Goal: Task Accomplishment & Management: Manage account settings

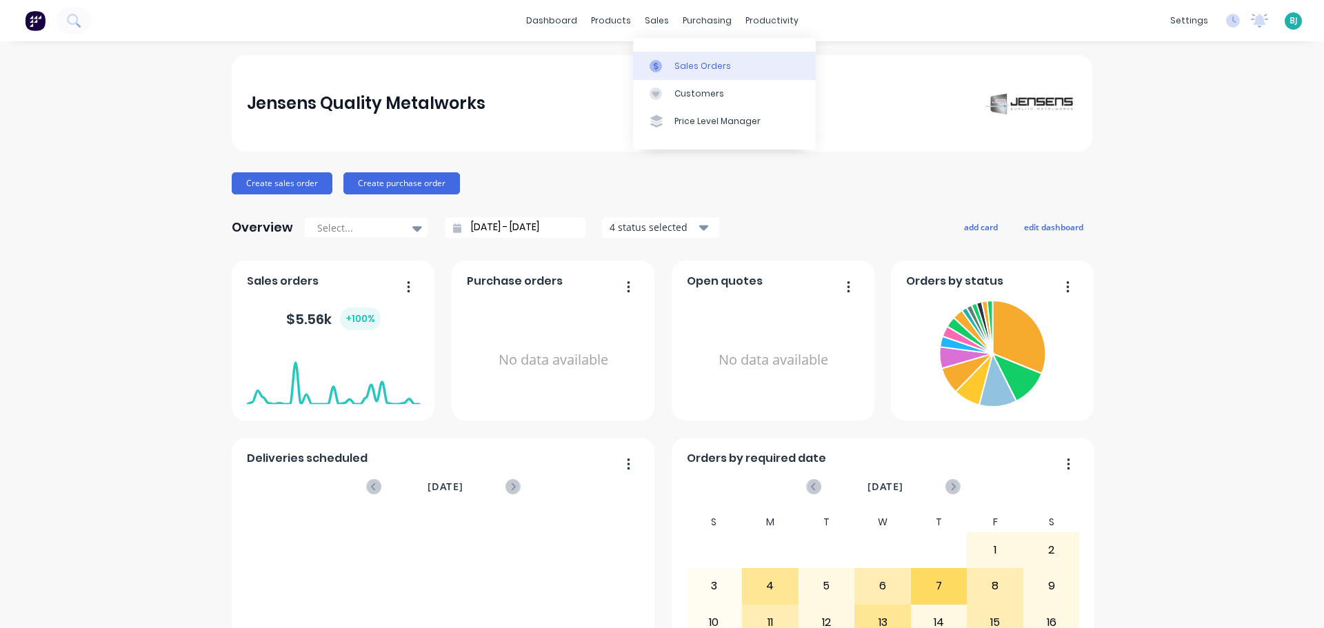
click at [673, 63] on link "Sales Orders" at bounding box center [724, 66] width 183 height 28
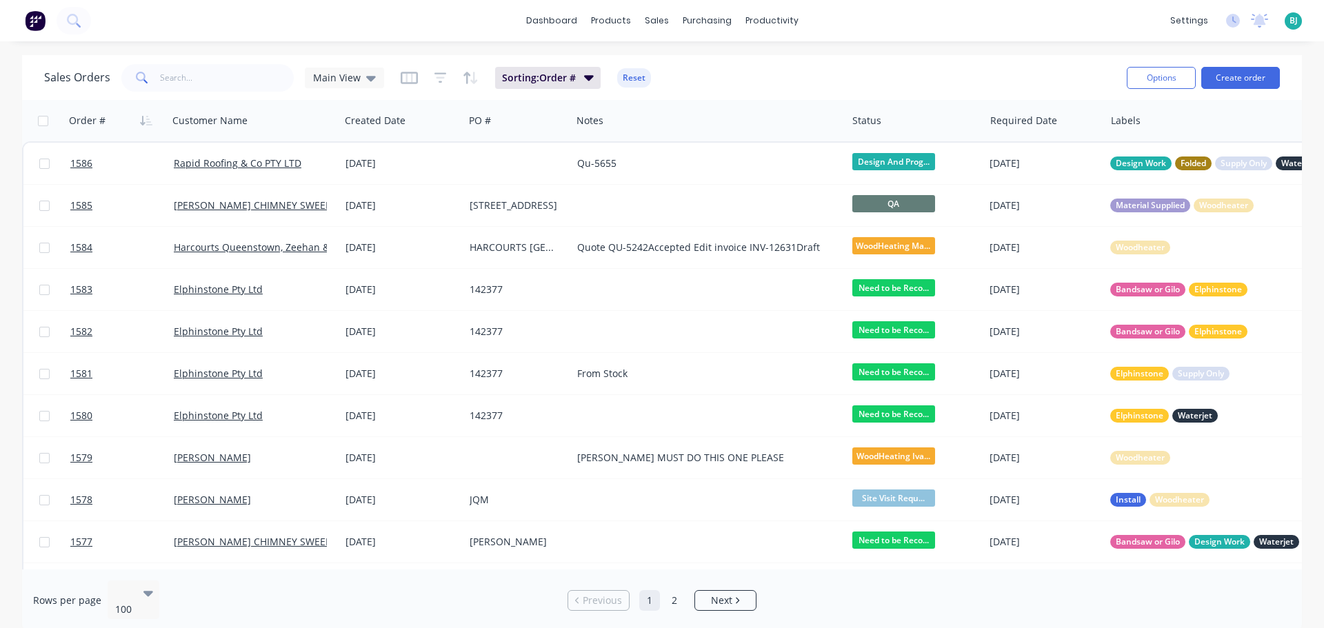
click at [1295, 23] on span "BJ" at bounding box center [1293, 20] width 8 height 12
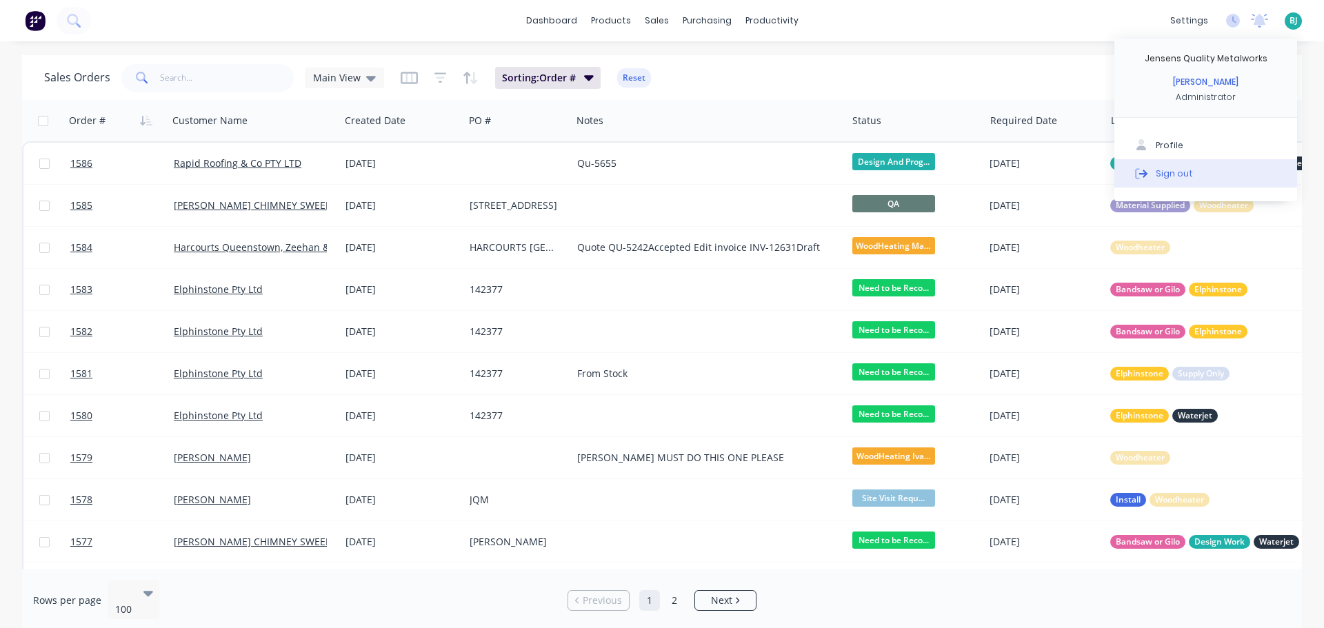
click at [1192, 168] on button "Sign out" at bounding box center [1205, 173] width 183 height 28
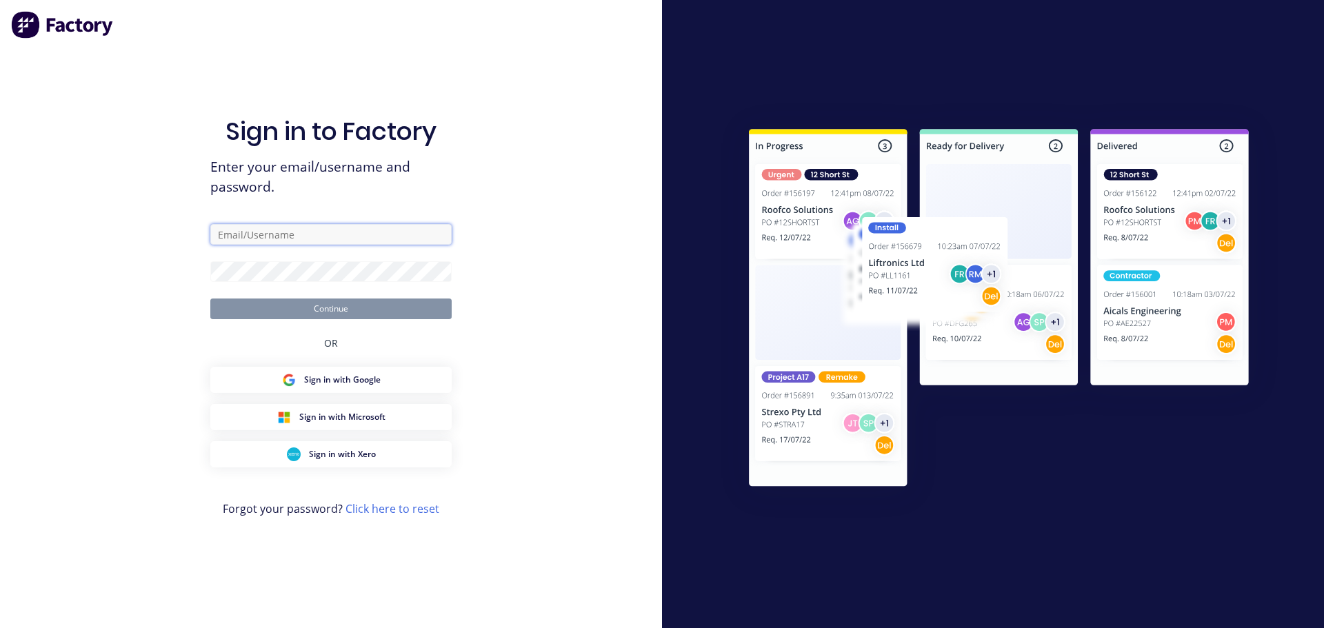
type input "[EMAIL_ADDRESS][DOMAIN_NAME]"
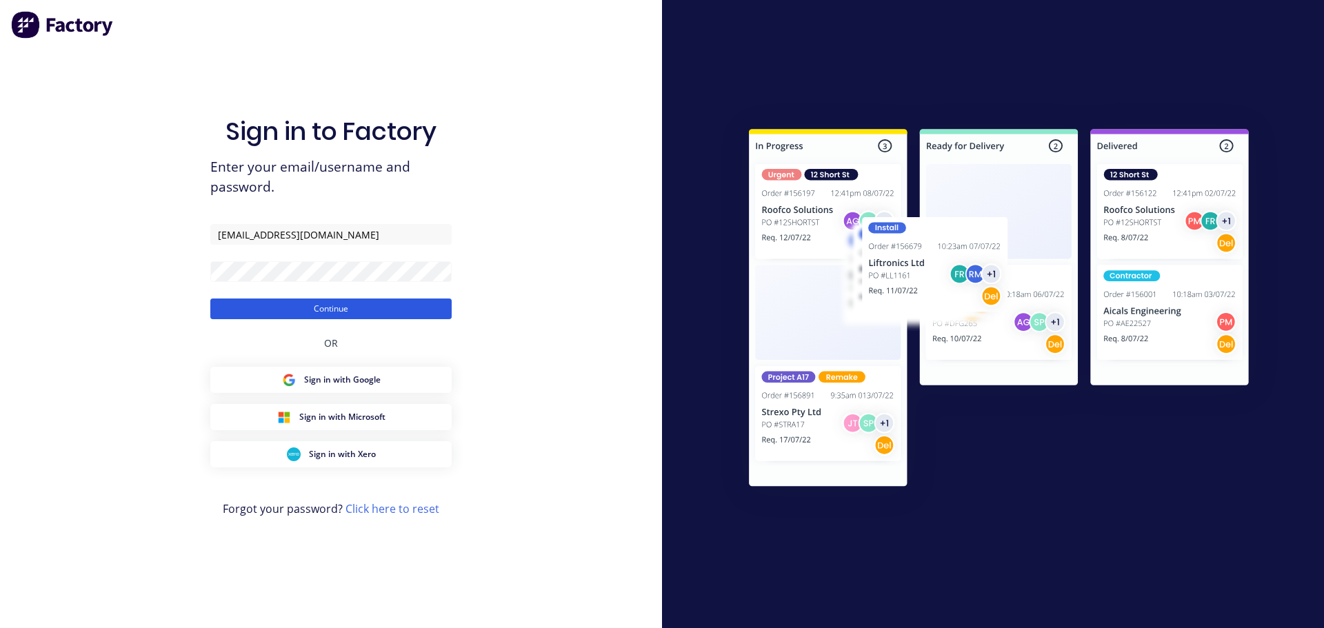
click at [324, 307] on button "Continue" at bounding box center [330, 309] width 241 height 21
